Goal: Task Accomplishment & Management: Use online tool/utility

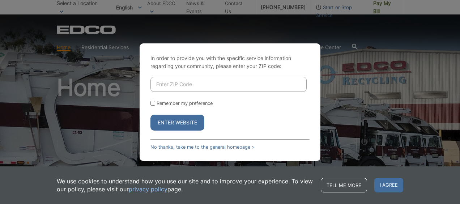
click at [285, 85] on input "Enter ZIP Code" at bounding box center [229, 84] width 156 height 15
type input "90245"
click at [151, 115] on button "Enter Website" at bounding box center [178, 123] width 54 height 16
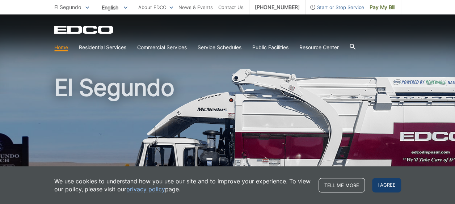
click at [385, 181] on span "I agree" at bounding box center [386, 185] width 29 height 14
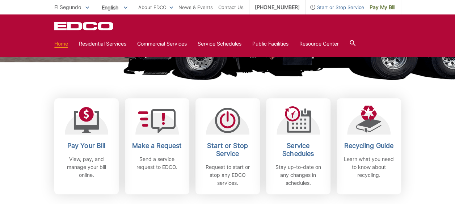
scroll to position [181, 0]
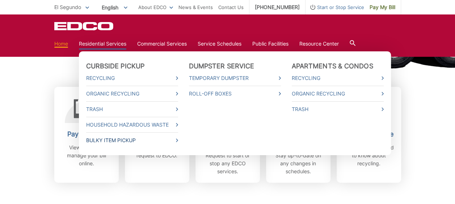
click at [126, 138] on link "Bulky Item Pickup" at bounding box center [132, 140] width 92 height 8
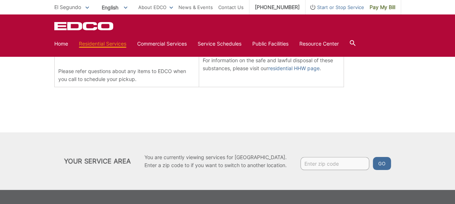
scroll to position [348, 0]
